Goal: Information Seeking & Learning: Check status

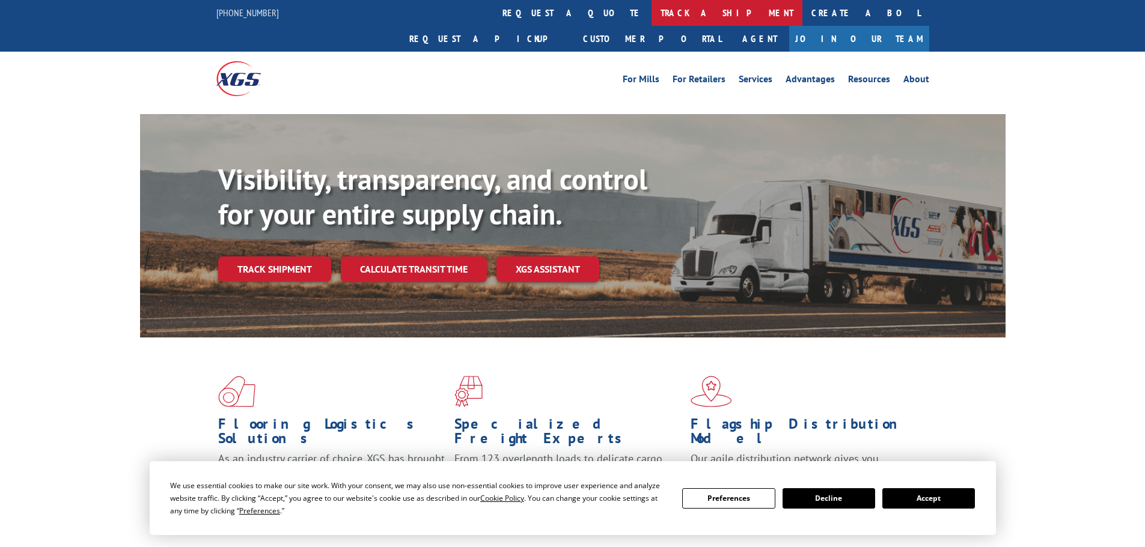
click at [651, 19] on link "track a shipment" at bounding box center [726, 13] width 151 height 26
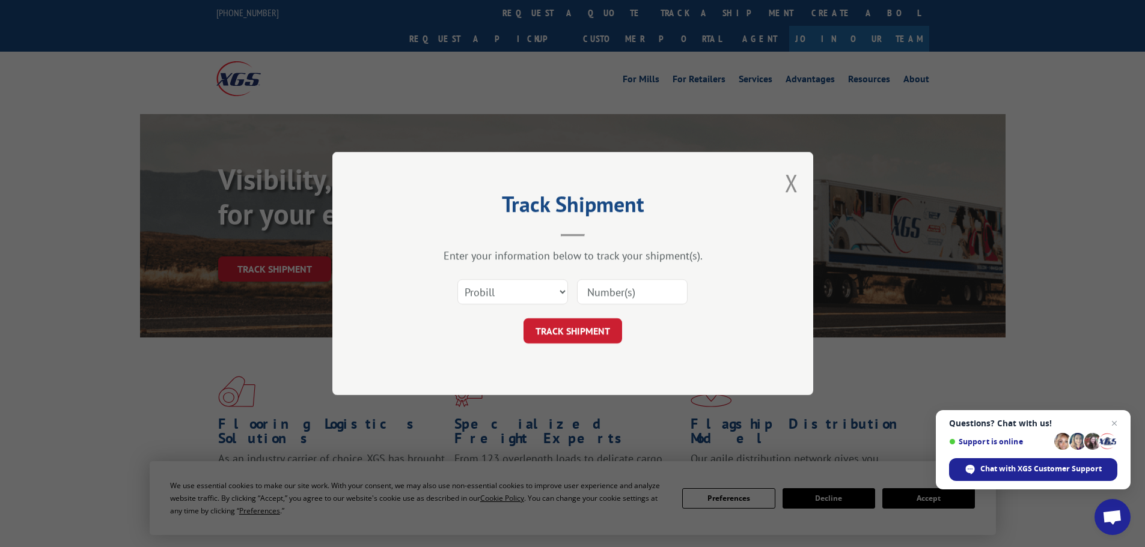
click at [590, 294] on input at bounding box center [632, 291] width 111 height 25
click at [531, 293] on select "Select category... Probill BOL PO" at bounding box center [512, 291] width 111 height 25
select select "bol"
click at [457, 279] on select "Select category... Probill BOL PO" at bounding box center [512, 291] width 111 height 25
click at [583, 295] on input at bounding box center [632, 291] width 111 height 25
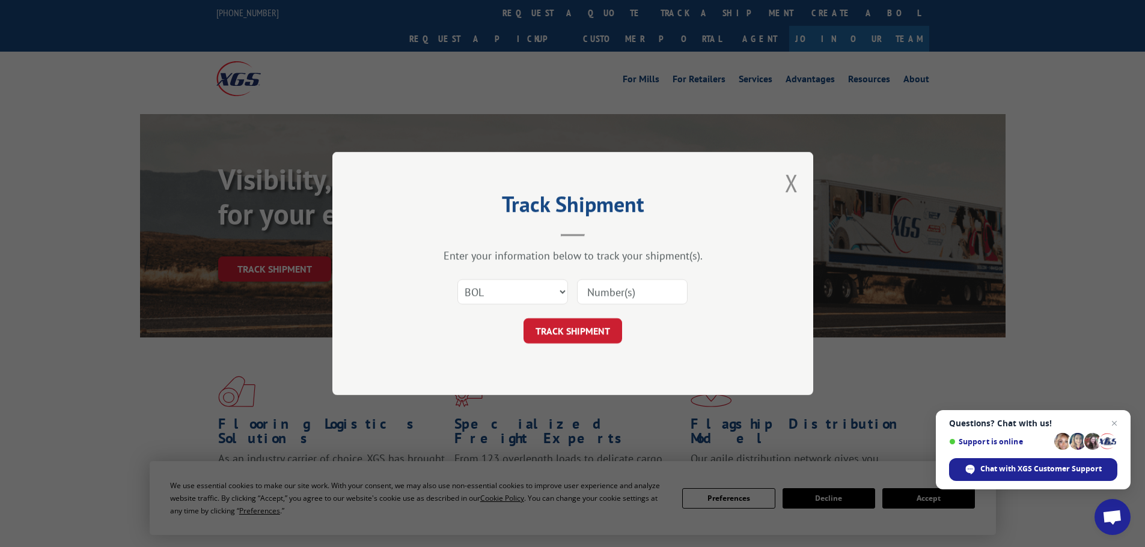
paste input "447936"
type input "447936"
click at [567, 331] on button "TRACK SHIPMENT" at bounding box center [572, 331] width 99 height 25
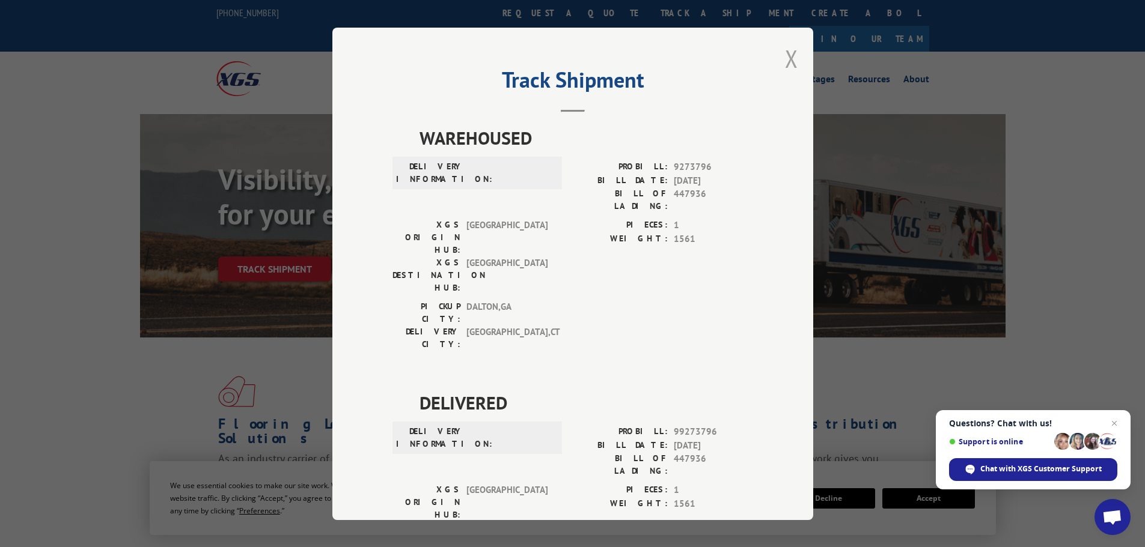
click at [788, 58] on button "Close modal" at bounding box center [791, 59] width 13 height 32
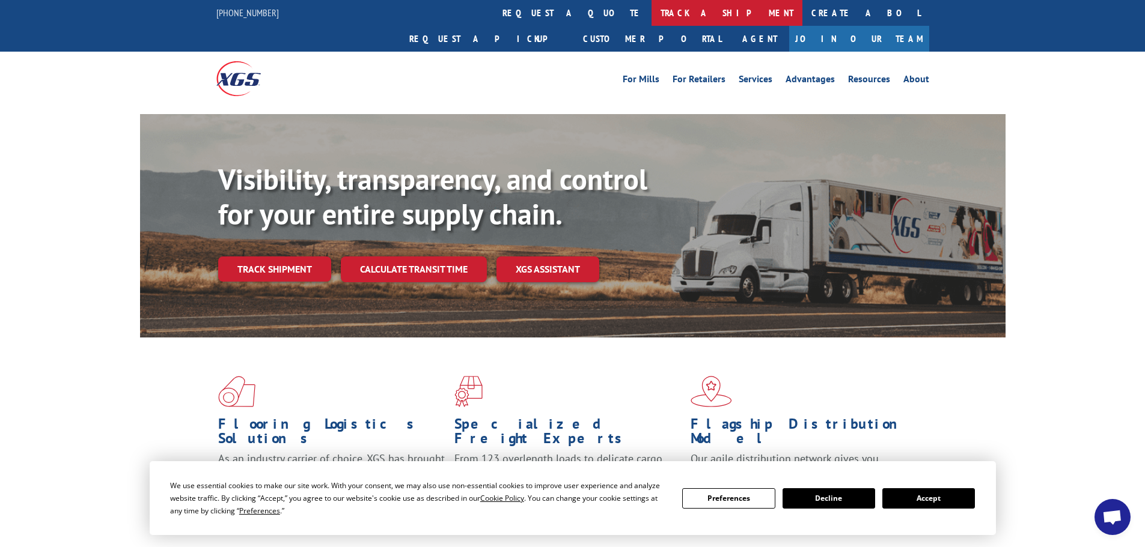
click at [651, 22] on link "track a shipment" at bounding box center [726, 13] width 151 height 26
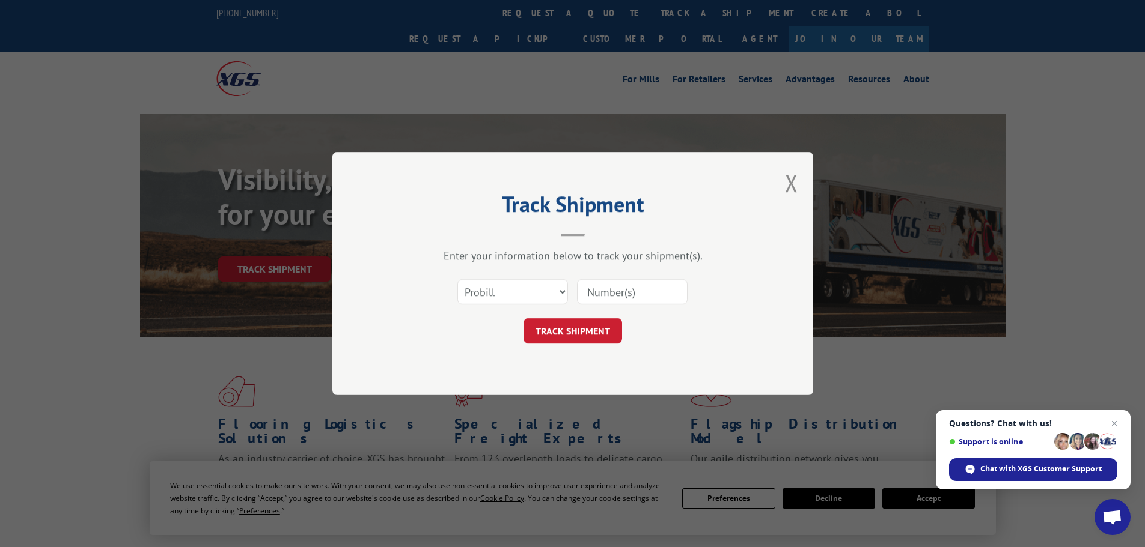
click at [595, 301] on input at bounding box center [632, 291] width 111 height 25
paste input "17521337"
type input "17521337"
click at [570, 325] on button "TRACK SHIPMENT" at bounding box center [572, 331] width 99 height 25
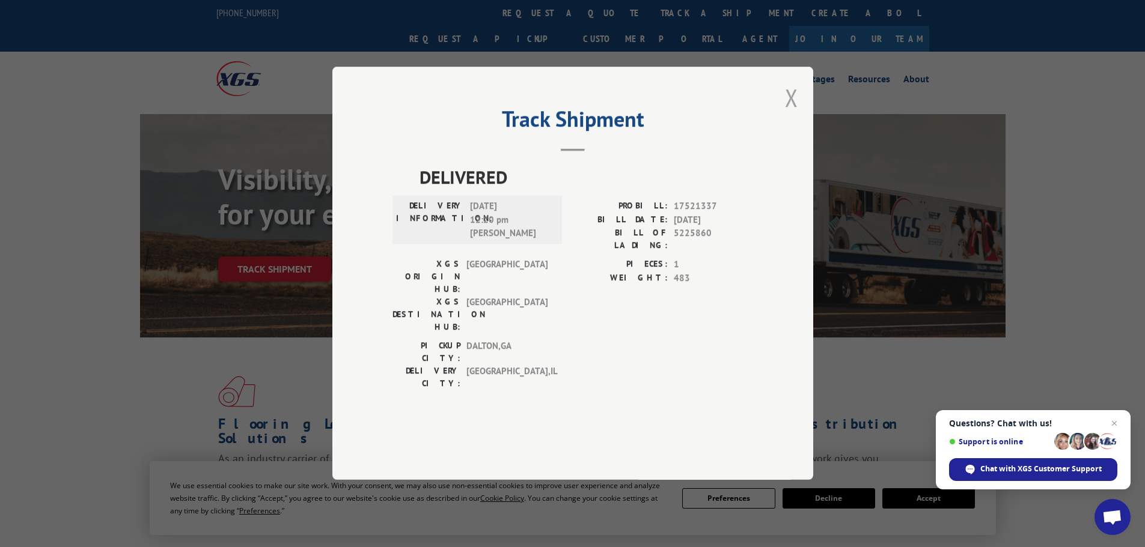
click at [788, 114] on button "Close modal" at bounding box center [791, 98] width 13 height 32
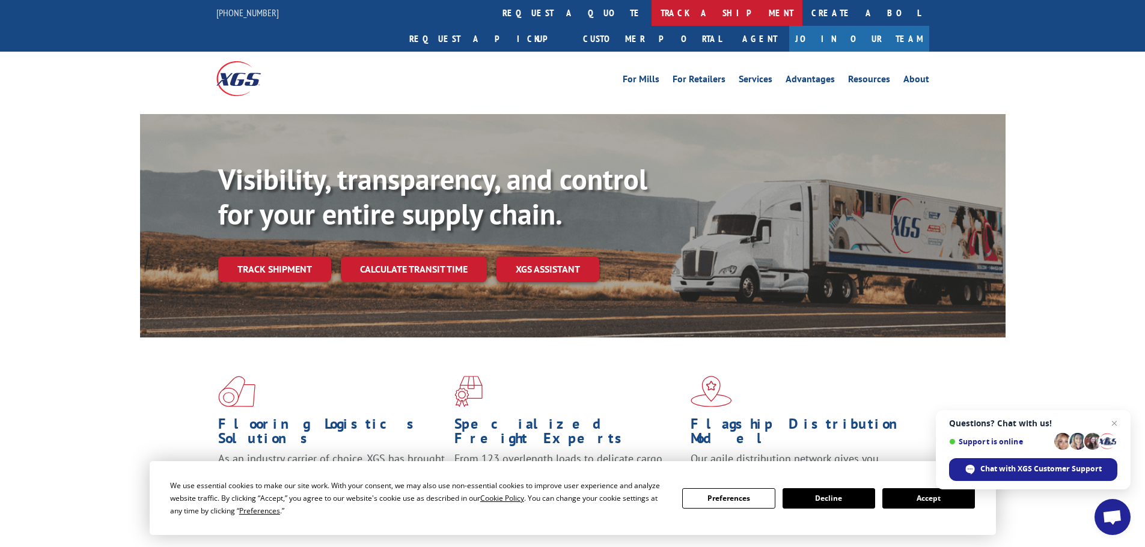
click at [651, 11] on link "track a shipment" at bounding box center [726, 13] width 151 height 26
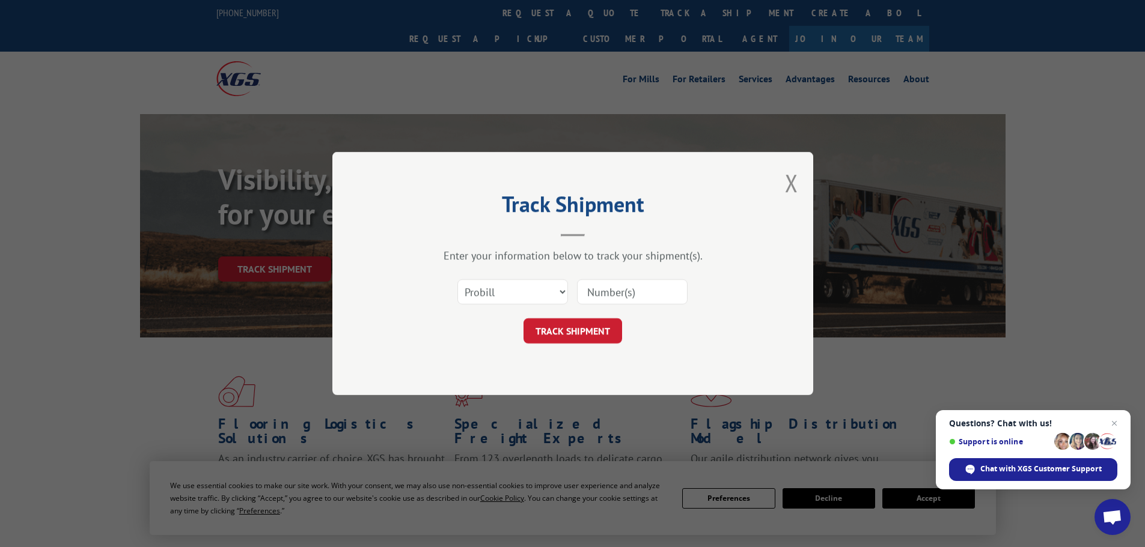
click at [597, 292] on input at bounding box center [632, 291] width 111 height 25
paste input "17471559"
type input "17471559"
click at [569, 333] on button "TRACK SHIPMENT" at bounding box center [572, 331] width 99 height 25
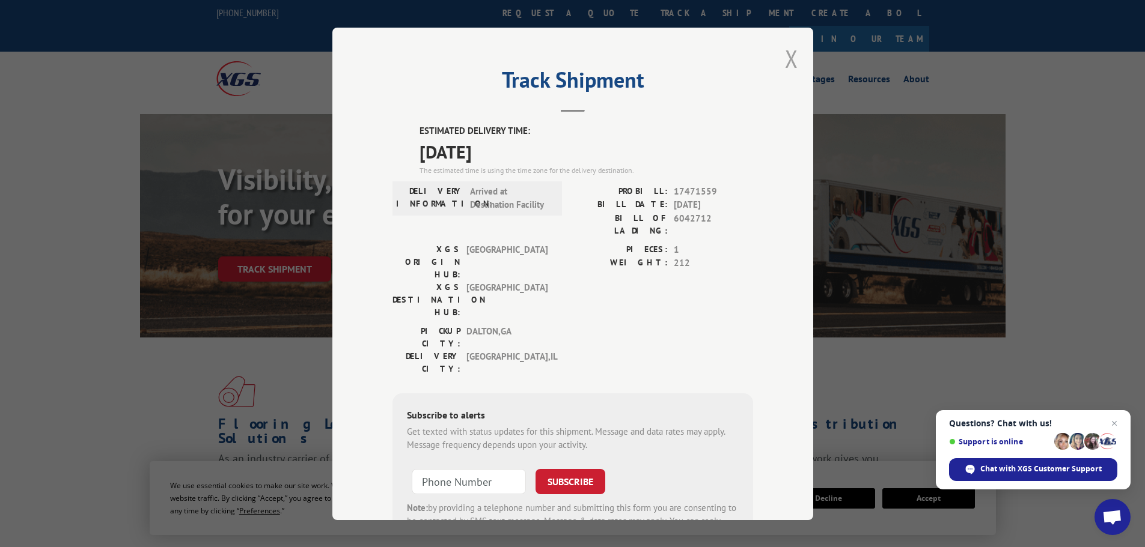
click at [785, 58] on button "Close modal" at bounding box center [791, 59] width 13 height 32
